Goal: Task Accomplishment & Management: Manage account settings

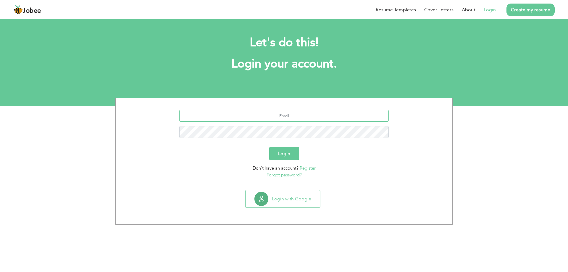
drag, startPoint x: 0, startPoint y: 0, endPoint x: 304, endPoint y: 119, distance: 326.0
click at [304, 119] on input "text" at bounding box center [284, 116] width 210 height 12
type input "[EMAIL_ADDRESS][DOMAIN_NAME]"
click at [281, 153] on button "Login" at bounding box center [284, 153] width 30 height 13
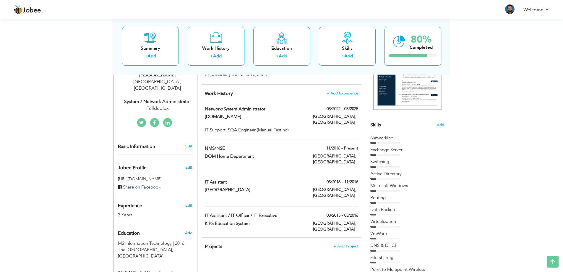
scroll to position [106, 0]
click at [241, 114] on span at bounding box center [243, 116] width 4 height 4
type input "Network/System Administrator"
type input "[DOMAIN_NAME]"
type input "03/2022"
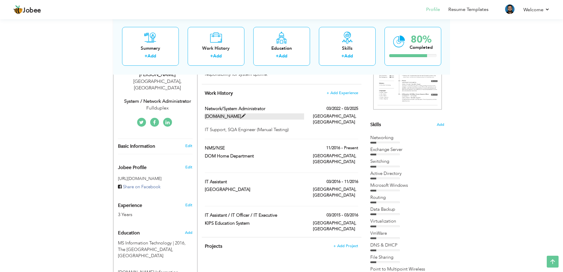
type input "03/2025"
type input "[GEOGRAPHIC_DATA]"
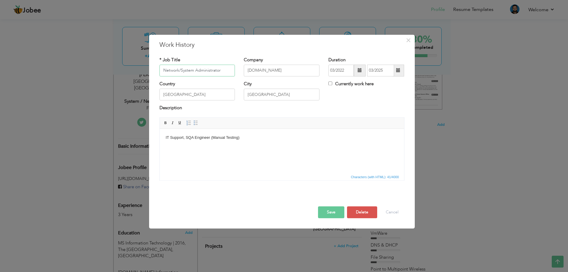
click at [222, 70] on input "Network/System Administrator" at bounding box center [197, 70] width 76 height 12
type input "System Support Engineer"
click at [284, 74] on input "[DOMAIN_NAME]" at bounding box center [282, 70] width 76 height 12
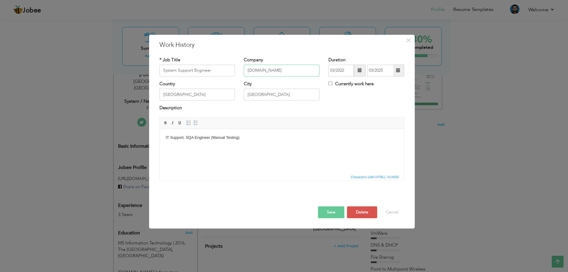
click at [284, 74] on input "[DOMAIN_NAME]" at bounding box center [282, 70] width 76 height 12
type input "Softwares 4-U"
click at [359, 72] on span at bounding box center [359, 70] width 4 height 4
click at [362, 83] on th "[DATE]-[DATE]" at bounding box center [367, 82] width 61 height 9
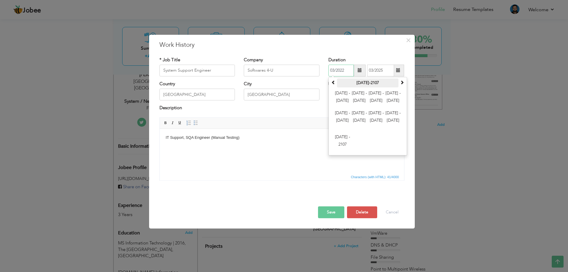
click at [364, 85] on th "[DATE]-2107" at bounding box center [367, 82] width 61 height 9
click at [404, 84] on span at bounding box center [402, 82] width 4 height 4
click at [375, 82] on th "2100-2207" at bounding box center [367, 82] width 61 height 9
click at [336, 142] on span "2196 - 2207" at bounding box center [342, 141] width 16 height 16
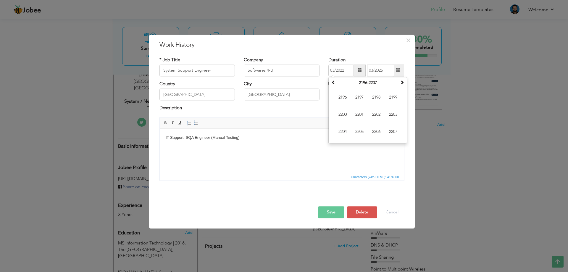
click at [312, 121] on span "Editor toolbars Basic Styles Bold Italic Underline Paragraph Insert/Remove Numb…" at bounding box center [282, 122] width 244 height 11
click at [356, 70] on span at bounding box center [360, 70] width 12 height 12
click at [336, 80] on th at bounding box center [333, 82] width 7 height 9
click at [359, 114] on span "2012" at bounding box center [359, 114] width 16 height 16
click at [357, 69] on span at bounding box center [360, 70] width 12 height 12
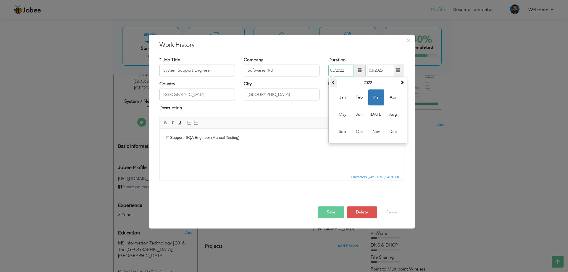
click at [332, 83] on span at bounding box center [333, 82] width 4 height 4
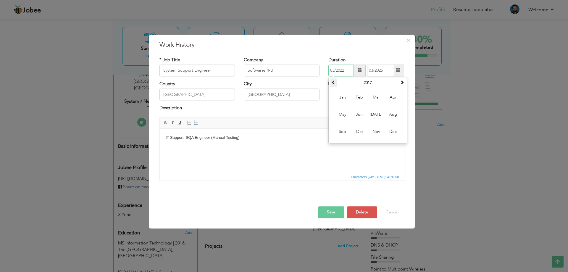
click at [332, 83] on span at bounding box center [333, 82] width 4 height 4
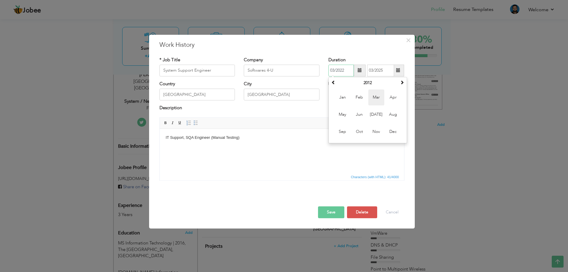
click at [377, 100] on span "Mar" at bounding box center [376, 97] width 16 height 16
type input "03/2012"
click at [400, 69] on span at bounding box center [398, 70] width 12 height 12
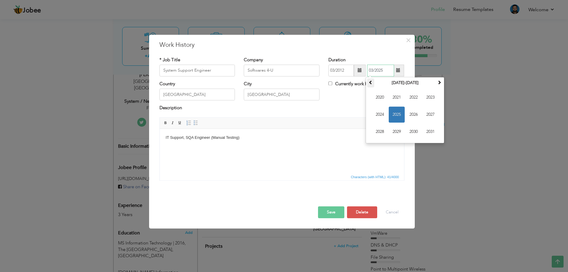
click at [372, 84] on span at bounding box center [370, 82] width 4 height 4
click at [400, 113] on span "2015" at bounding box center [396, 114] width 16 height 16
click at [409, 98] on span "Mar" at bounding box center [413, 97] width 16 height 16
type input "03/2015"
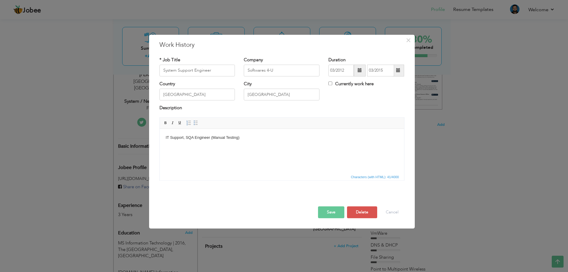
click at [245, 135] on body "IT Support, SQA Engineer (Manual Testing)" at bounding box center [281, 138] width 232 height 6
click at [209, 70] on input "System Support Engineer" at bounding box center [197, 70] width 76 height 12
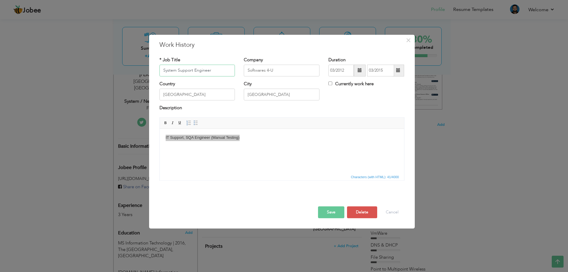
click at [209, 70] on input "System Support Engineer" at bounding box center [197, 70] width 76 height 12
click at [215, 66] on input "System Support Engineer" at bounding box center [197, 70] width 76 height 12
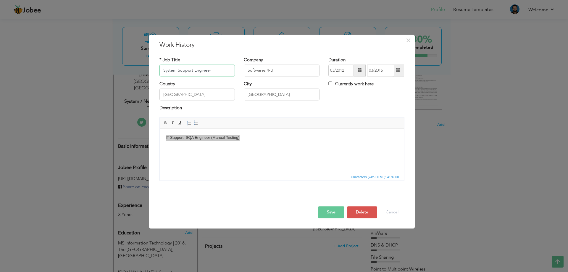
click at [215, 66] on input "System Support Engineer" at bounding box center [197, 70] width 76 height 12
click at [205, 136] on body "IT Support, SQA Engineer (Manual Testing)" at bounding box center [281, 138] width 232 height 6
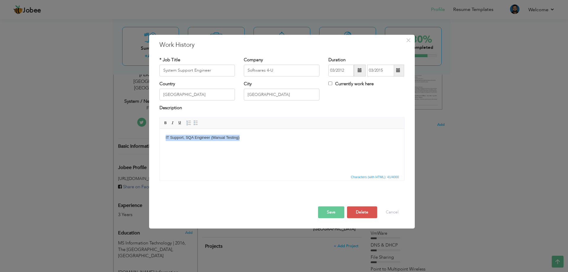
click at [205, 136] on body "IT Support, SQA Engineer (Manual Testing)" at bounding box center [281, 138] width 232 height 6
click at [336, 211] on button "Save" at bounding box center [331, 212] width 26 height 12
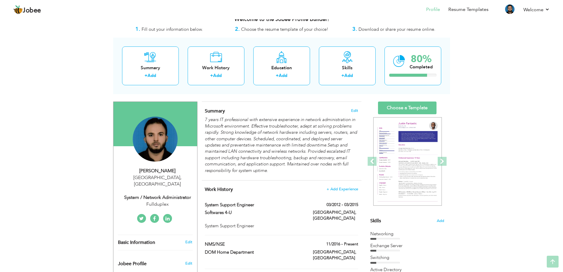
scroll to position [0, 0]
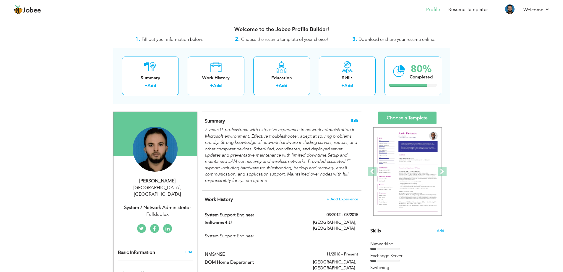
click at [354, 121] on span "Edit" at bounding box center [354, 121] width 7 height 4
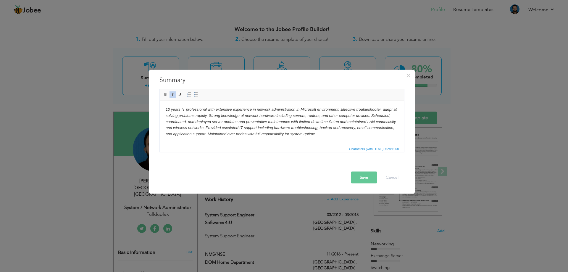
click at [355, 175] on button "Save" at bounding box center [364, 177] width 26 height 12
